Goal: Find contact information: Find contact information

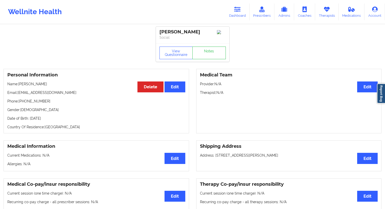
click at [233, 19] on link "Dashboard" at bounding box center [238, 12] width 24 height 17
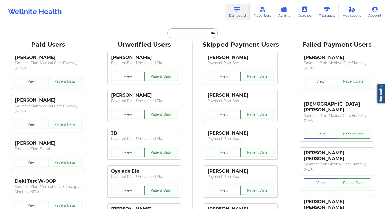
click at [190, 33] on input "text" at bounding box center [193, 33] width 50 height 10
paste input "[PERSON_NAME]"
type input "[PERSON_NAME]"
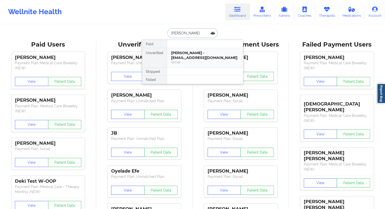
click at [196, 64] on div "Social" at bounding box center [205, 62] width 68 height 4
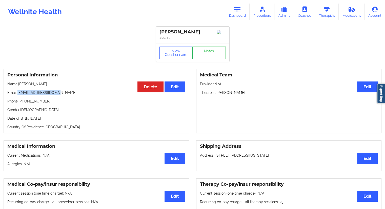
drag, startPoint x: 59, startPoint y: 93, endPoint x: 17, endPoint y: 94, distance: 42.3
click at [17, 94] on p "Email: [EMAIL_ADDRESS][DOMAIN_NAME]" at bounding box center [96, 92] width 178 height 5
copy p "[EMAIL_ADDRESS][DOMAIN_NAME]"
click at [237, 17] on link "Dashboard" at bounding box center [238, 12] width 24 height 17
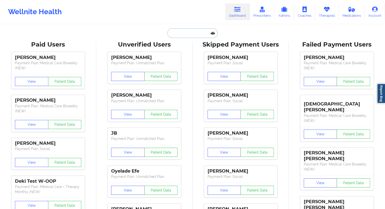
click at [198, 35] on input "text" at bounding box center [193, 33] width 50 height 10
paste input "[PERSON_NAME]"
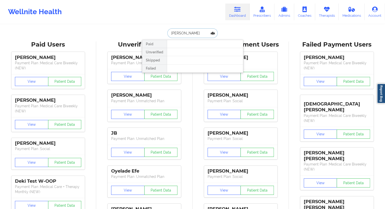
click at [170, 36] on input "[PERSON_NAME]" at bounding box center [193, 33] width 50 height 10
type input "[PERSON_NAME]"
